Goal: Information Seeking & Learning: Learn about a topic

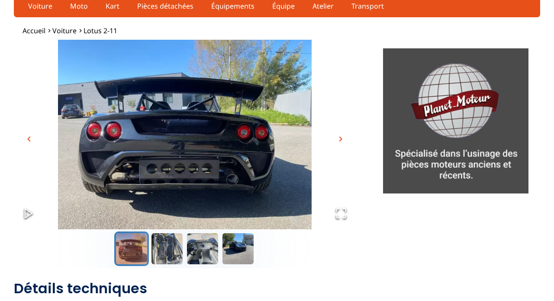
scroll to position [31, 0]
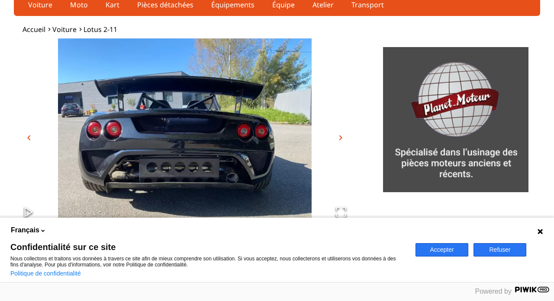
click at [394, 215] on button "Accepter" at bounding box center [441, 250] width 53 height 13
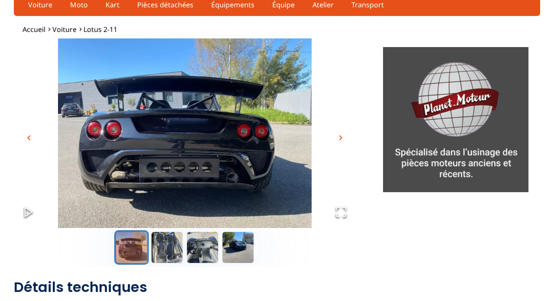
click at [341, 138] on span "chevron_right" at bounding box center [340, 138] width 10 height 10
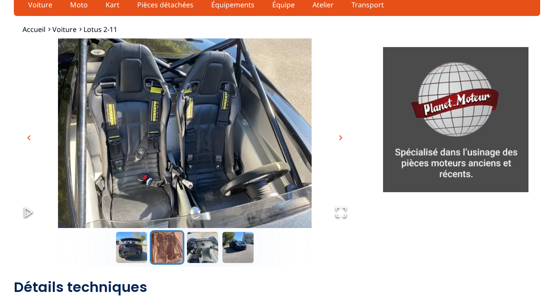
click at [338, 135] on span "chevron_right" at bounding box center [340, 138] width 10 height 10
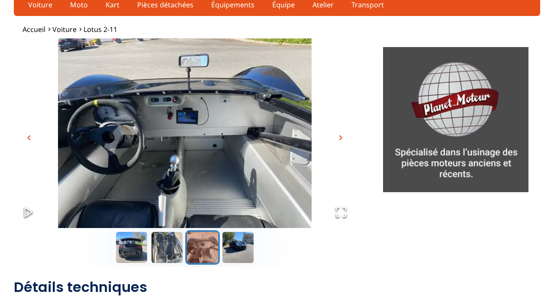
click at [346, 148] on img "Go to Slide 3" at bounding box center [185, 133] width 342 height 190
click at [343, 146] on img "Go to Slide 3" at bounding box center [185, 133] width 342 height 190
click at [338, 139] on span "chevron_right" at bounding box center [340, 138] width 10 height 10
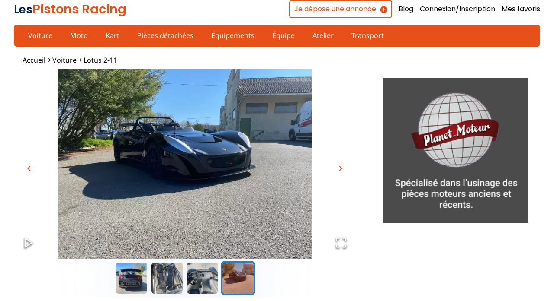
scroll to position [0, 0]
click at [35, 37] on link "Voiture" at bounding box center [39, 35] width 35 height 15
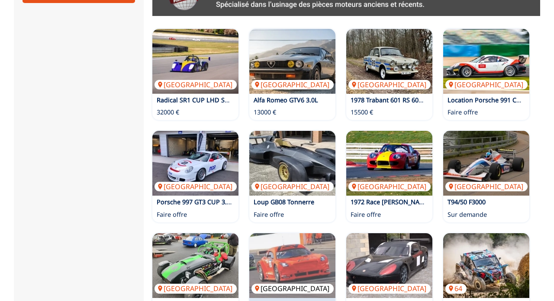
scroll to position [471, 0]
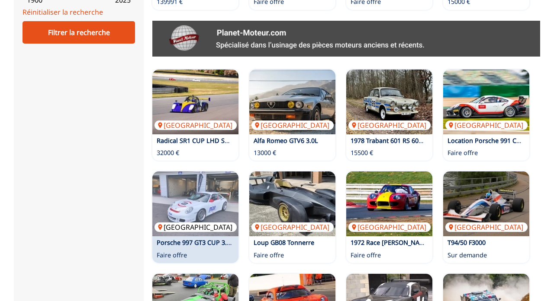
click at [192, 200] on img at bounding box center [195, 204] width 86 height 65
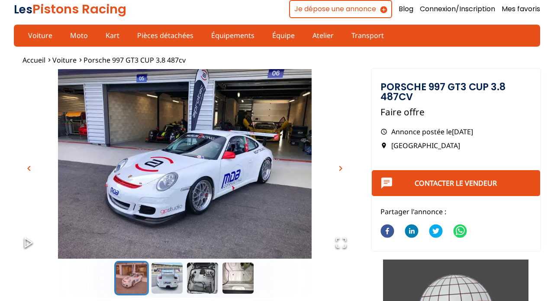
click at [342, 163] on span "chevron_right" at bounding box center [340, 168] width 10 height 10
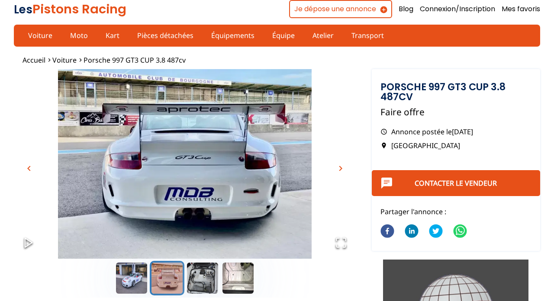
click at [342, 163] on span "chevron_right" at bounding box center [340, 168] width 10 height 10
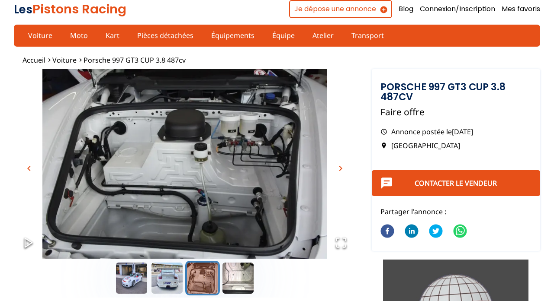
click at [342, 163] on span "chevron_right" at bounding box center [340, 168] width 10 height 10
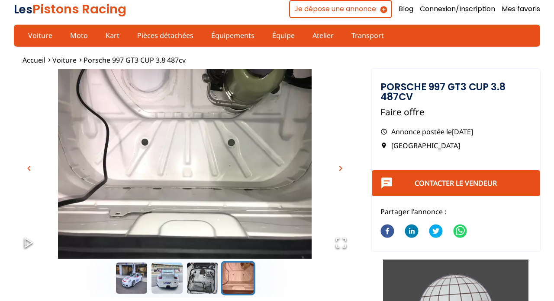
click at [342, 163] on span "chevron_right" at bounding box center [340, 168] width 10 height 10
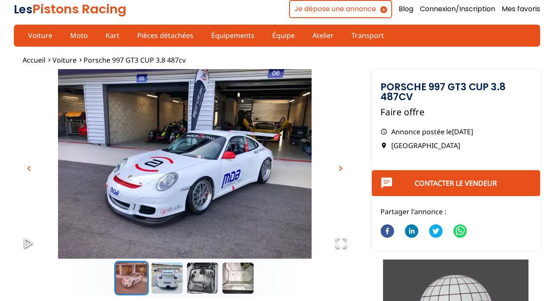
scroll to position [0, 0]
click at [324, 114] on img "Go to Slide 1" at bounding box center [185, 164] width 342 height 190
click at [343, 168] on span "chevron_right" at bounding box center [340, 168] width 10 height 10
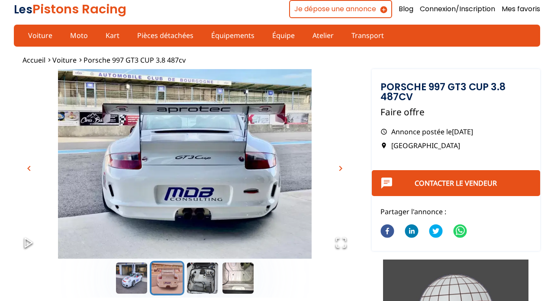
click at [335, 168] on button "chevron_right" at bounding box center [340, 168] width 13 height 13
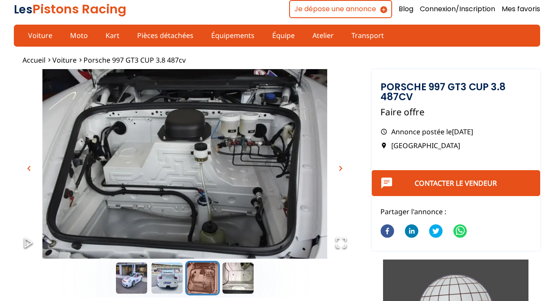
click at [342, 166] on span "chevron_right" at bounding box center [340, 168] width 10 height 10
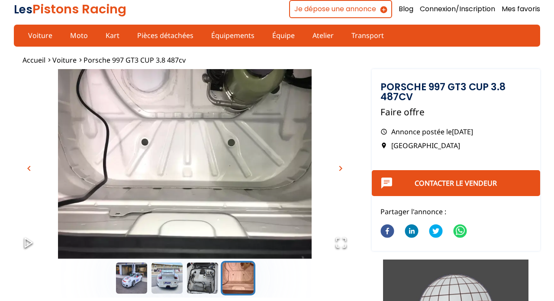
click at [338, 167] on span "chevron_right" at bounding box center [340, 168] width 10 height 10
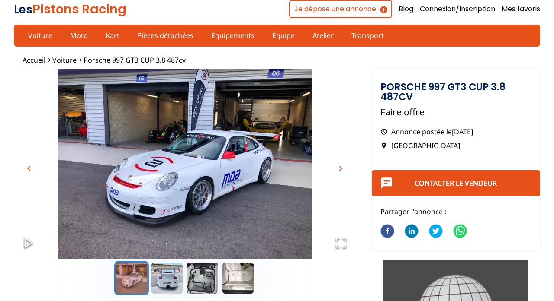
click at [336, 168] on span "chevron_right" at bounding box center [340, 168] width 10 height 10
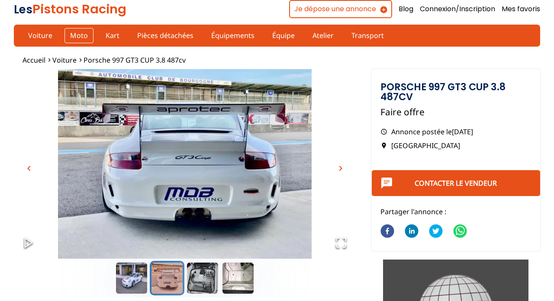
click at [77, 37] on link "Moto" at bounding box center [78, 35] width 29 height 15
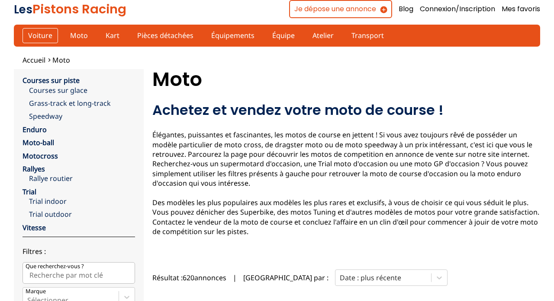
click at [46, 39] on link "Voiture" at bounding box center [39, 35] width 35 height 15
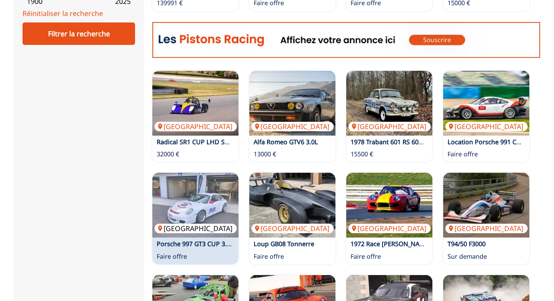
scroll to position [525, 0]
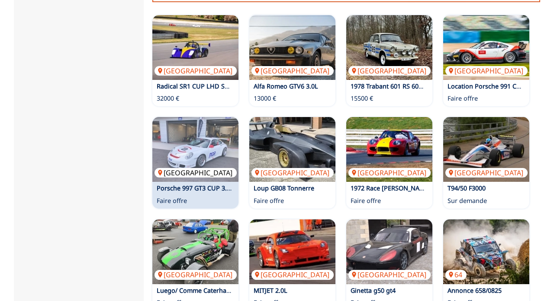
click at [204, 139] on img at bounding box center [195, 149] width 86 height 65
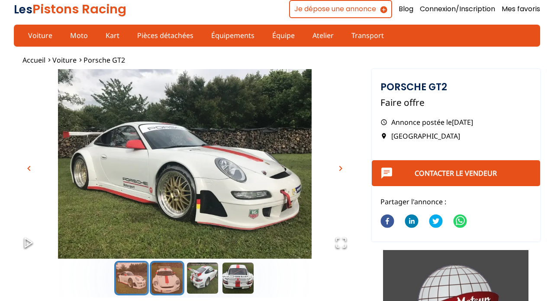
click at [161, 291] on button "Go to Slide 2" at bounding box center [167, 278] width 35 height 35
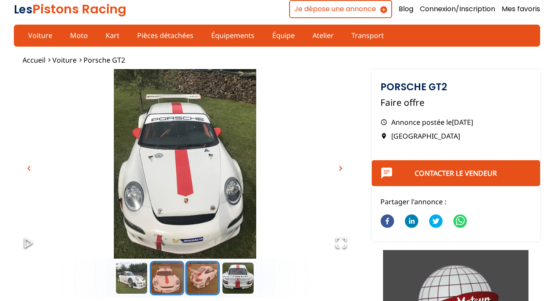
click at [200, 290] on button "Go to Slide 3" at bounding box center [202, 278] width 35 height 35
